Goal: Find specific page/section: Find specific page/section

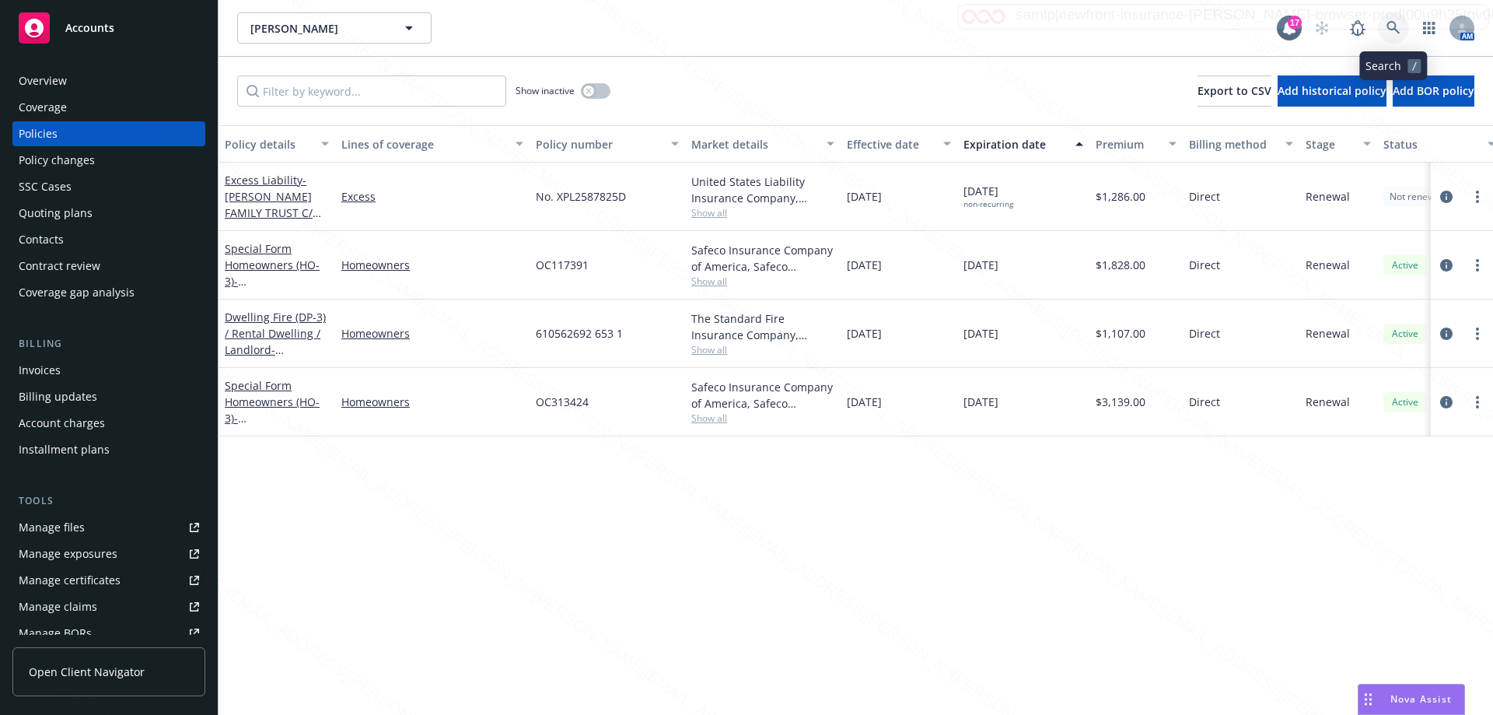
click at [1393, 27] on icon at bounding box center [1393, 28] width 14 height 14
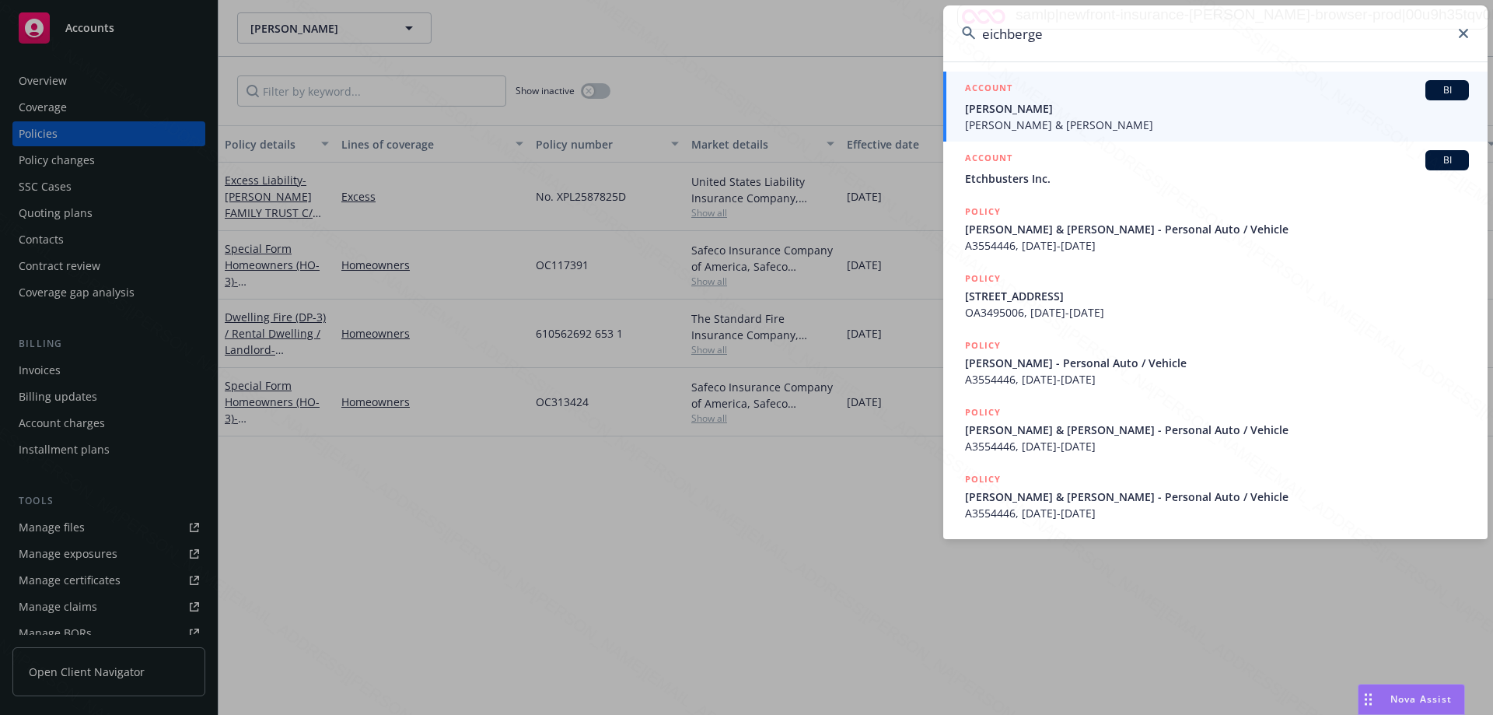
type input "[PERSON_NAME]"
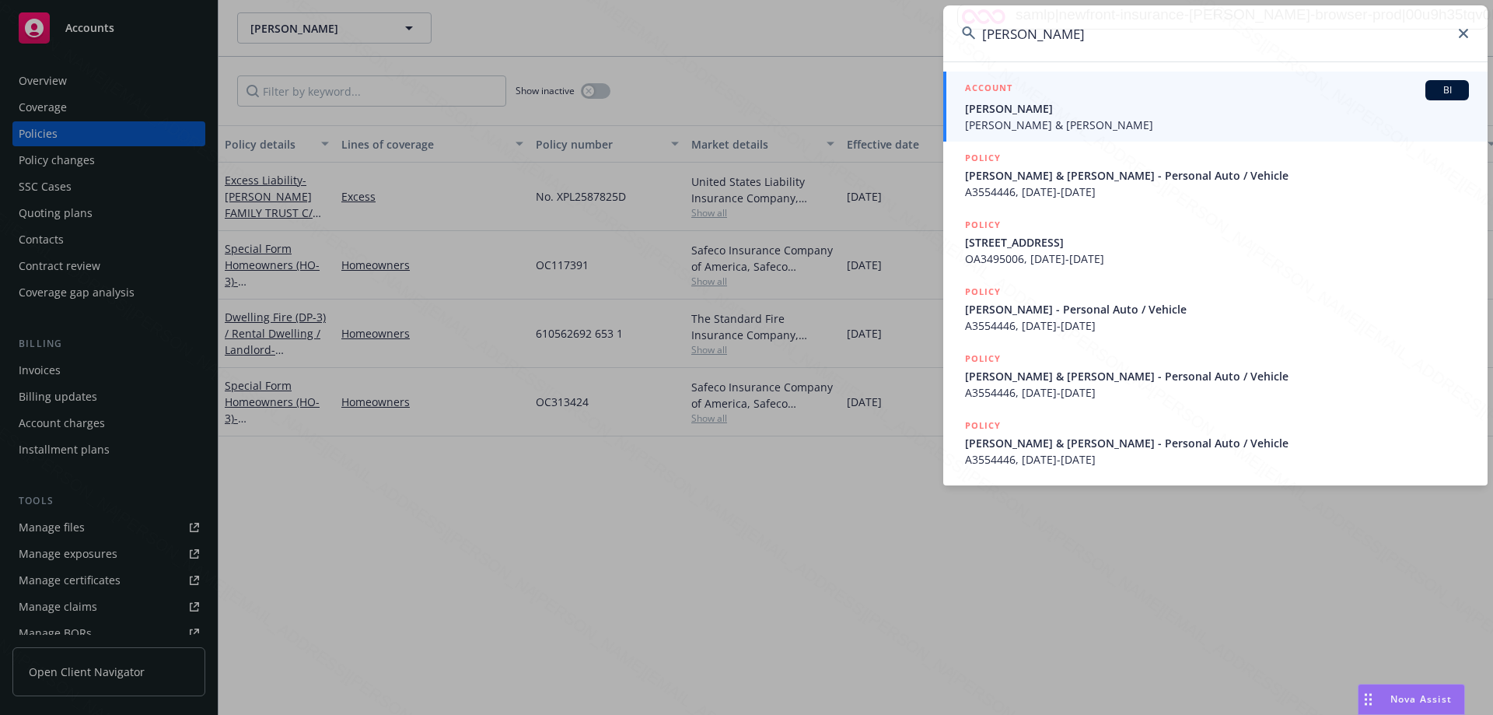
click at [1054, 114] on span "[PERSON_NAME]" at bounding box center [1217, 108] width 504 height 16
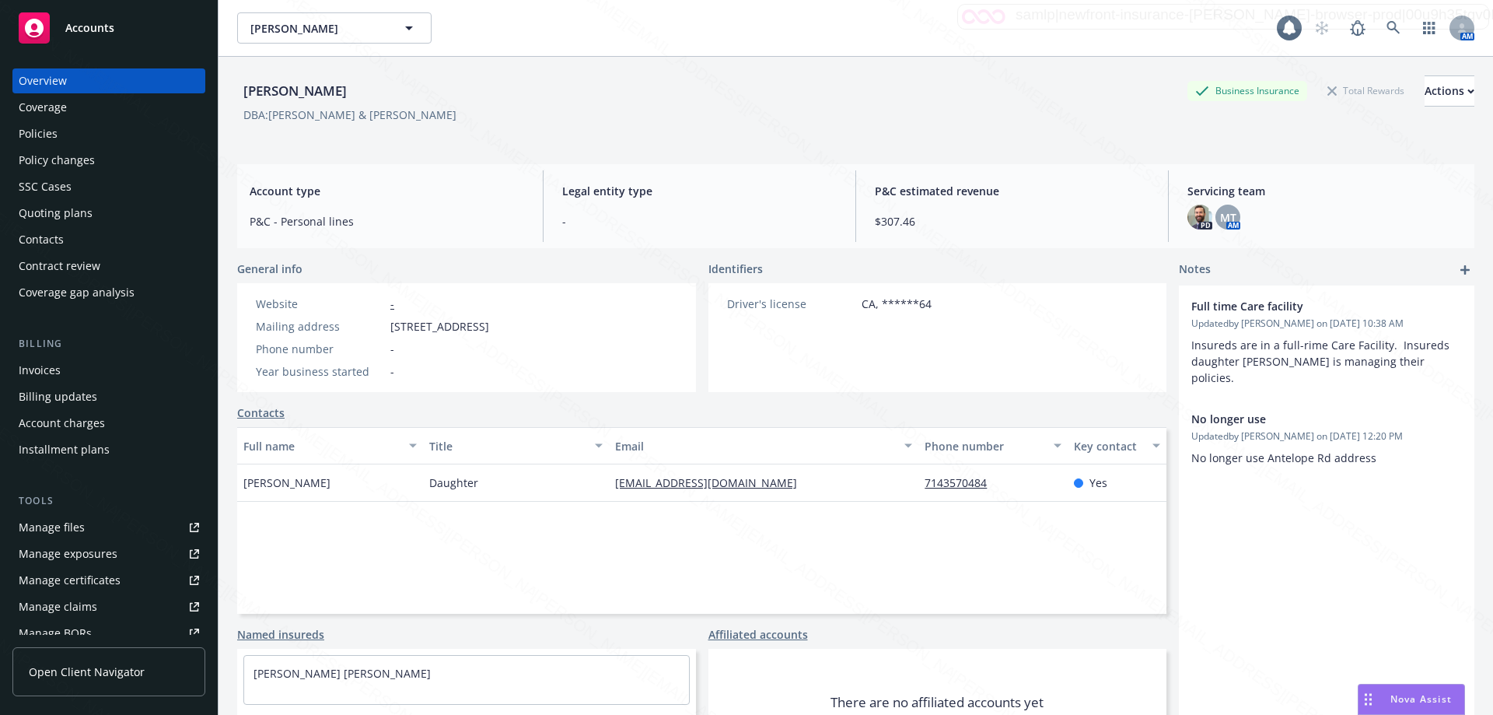
click at [27, 139] on div "Policies" at bounding box center [38, 133] width 39 height 25
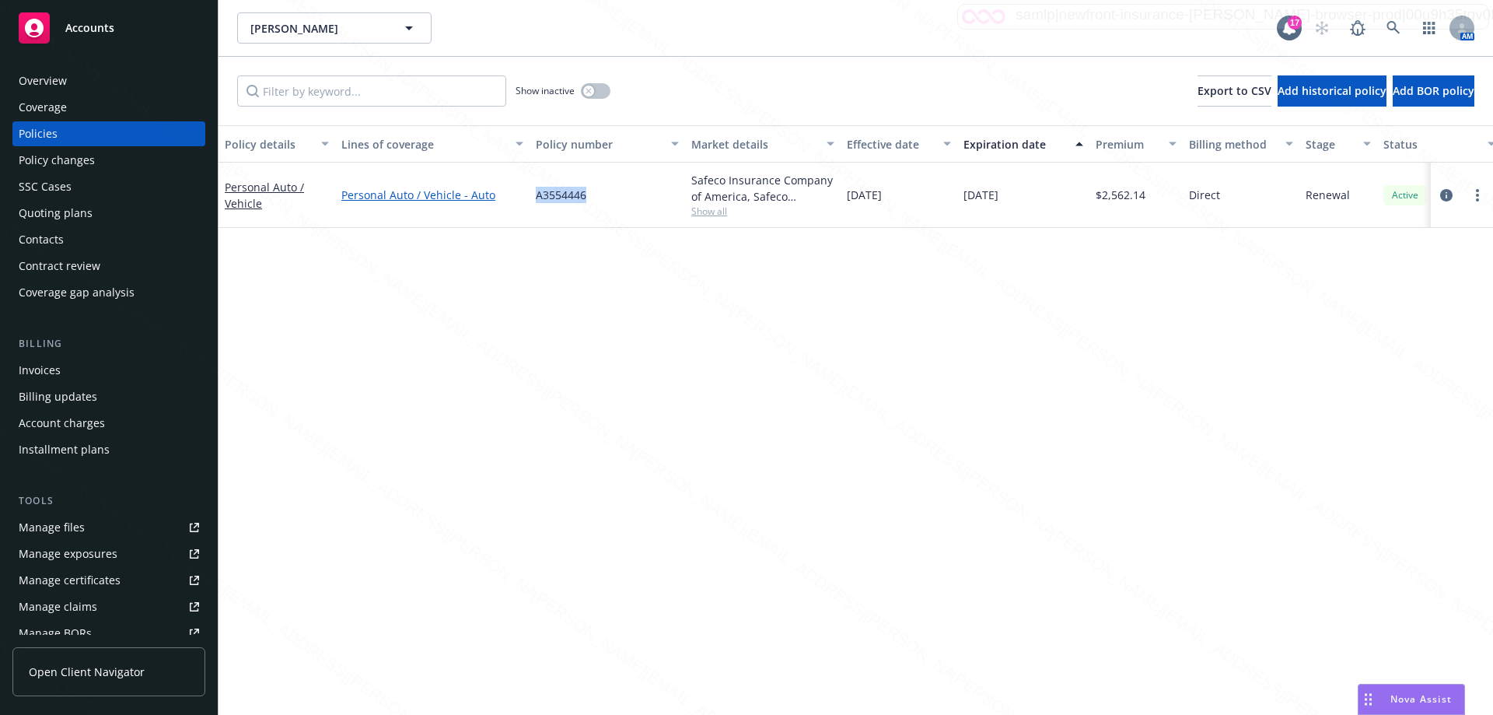
drag, startPoint x: 593, startPoint y: 201, endPoint x: 512, endPoint y: 194, distance: 82.0
click at [512, 194] on div "Personal Auto / Vehicle Personal Auto / Vehicle - Auto A3554446 Safeco Insuranc…" at bounding box center [969, 195] width 1501 height 65
copy div "A3554446"
